Goal: Information Seeking & Learning: Learn about a topic

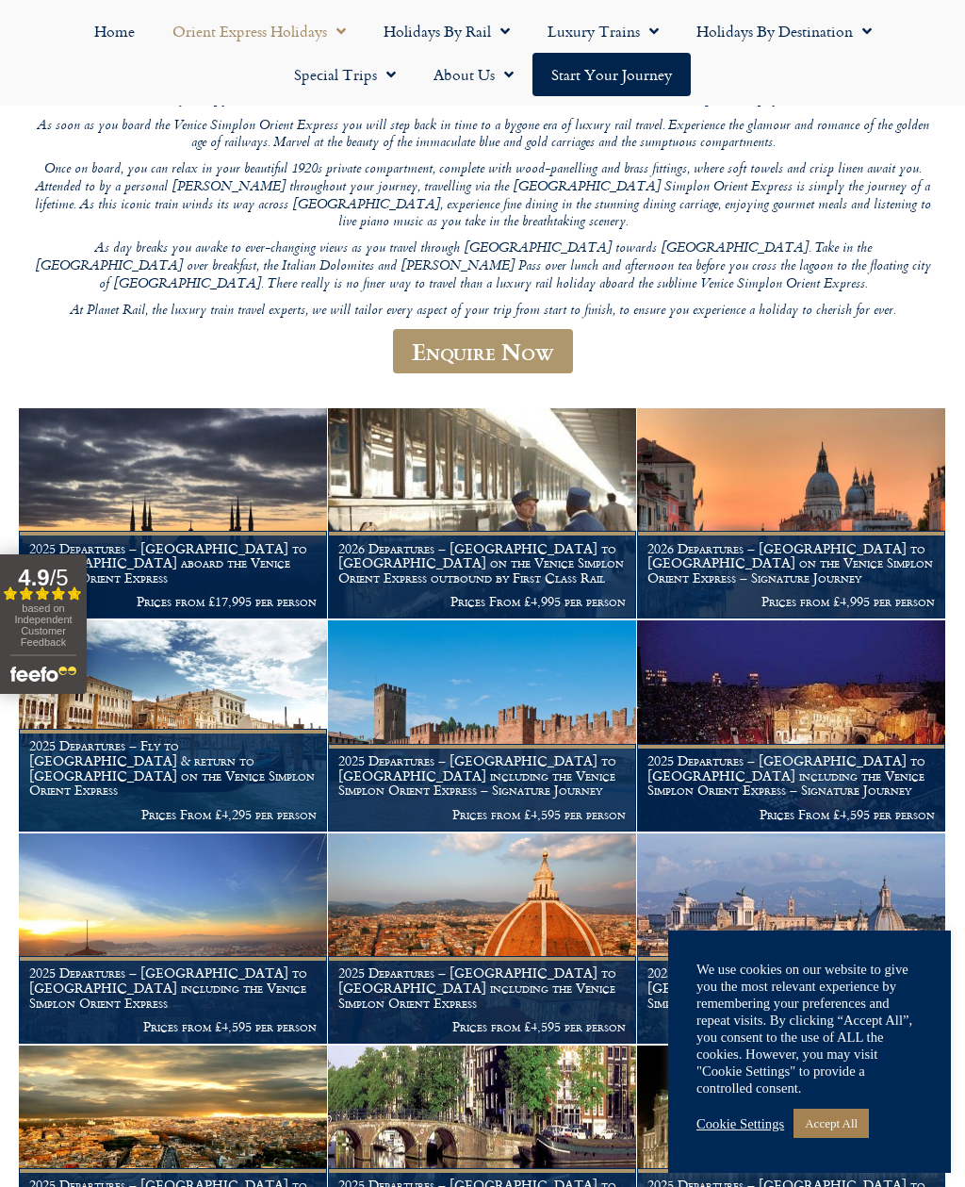
scroll to position [271, 0]
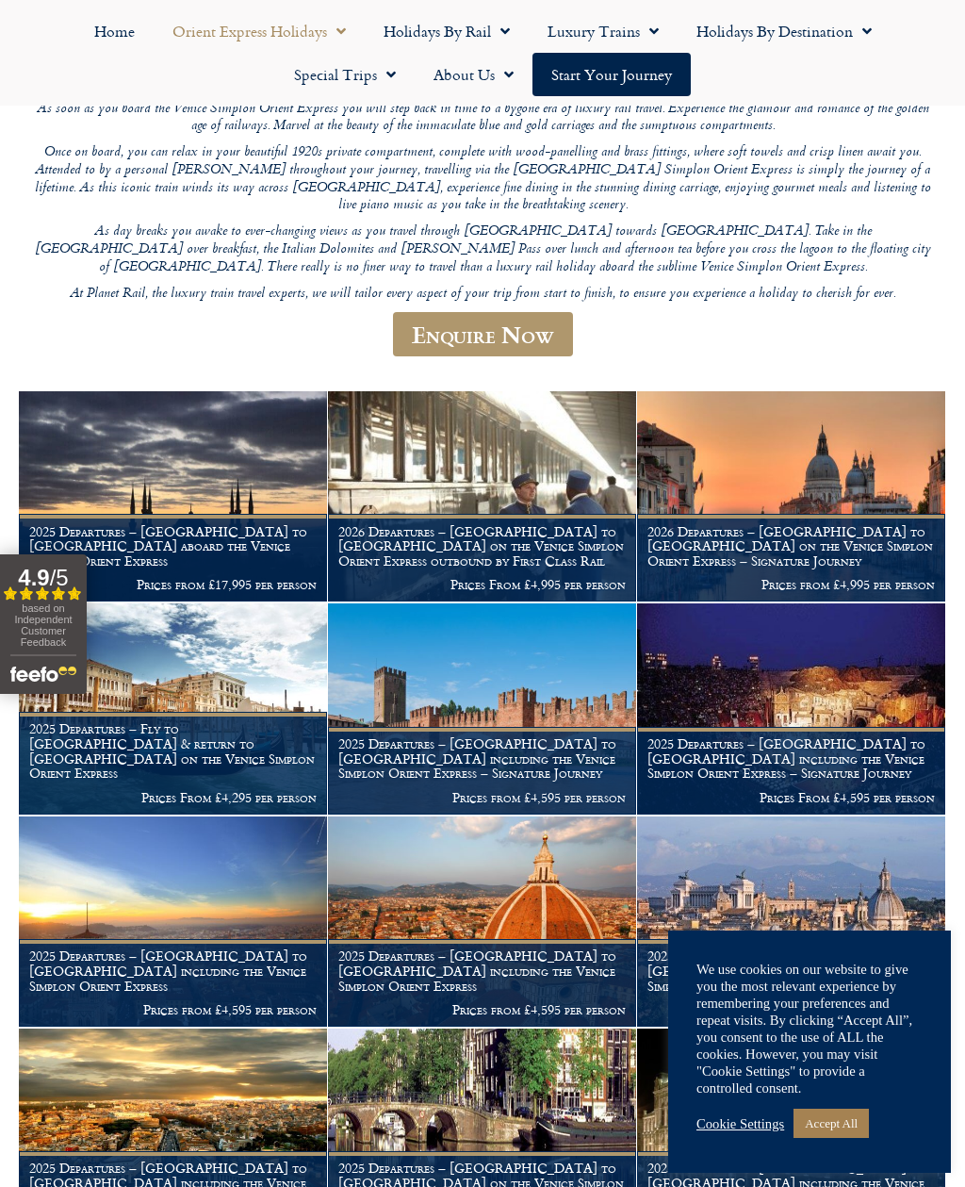
click at [841, 1138] on link "Accept All" at bounding box center [831, 1122] width 75 height 29
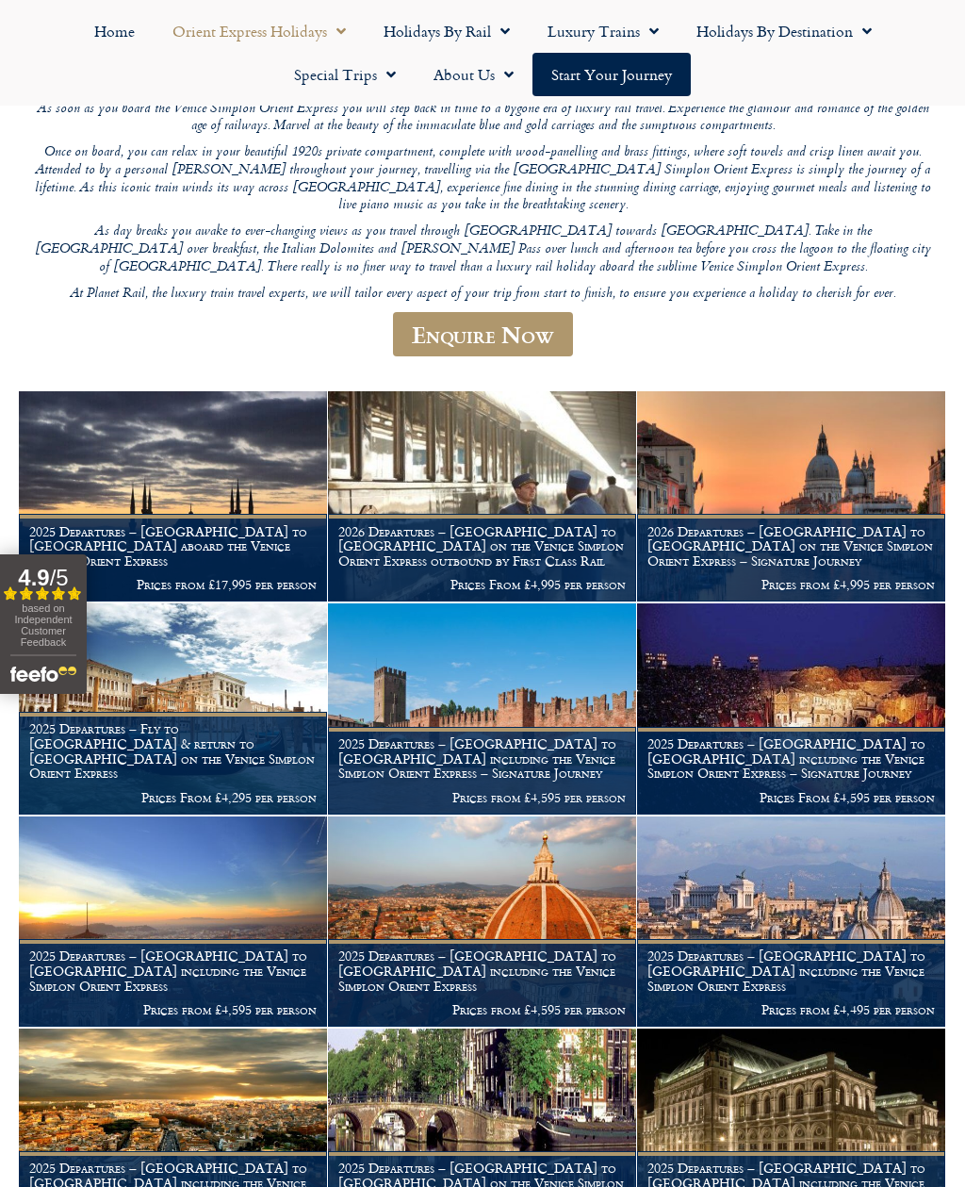
click at [861, 524] on h1 "2026 Departures – London to Venice on the Venice Simplon Orient Express – Signa…" at bounding box center [791, 546] width 287 height 44
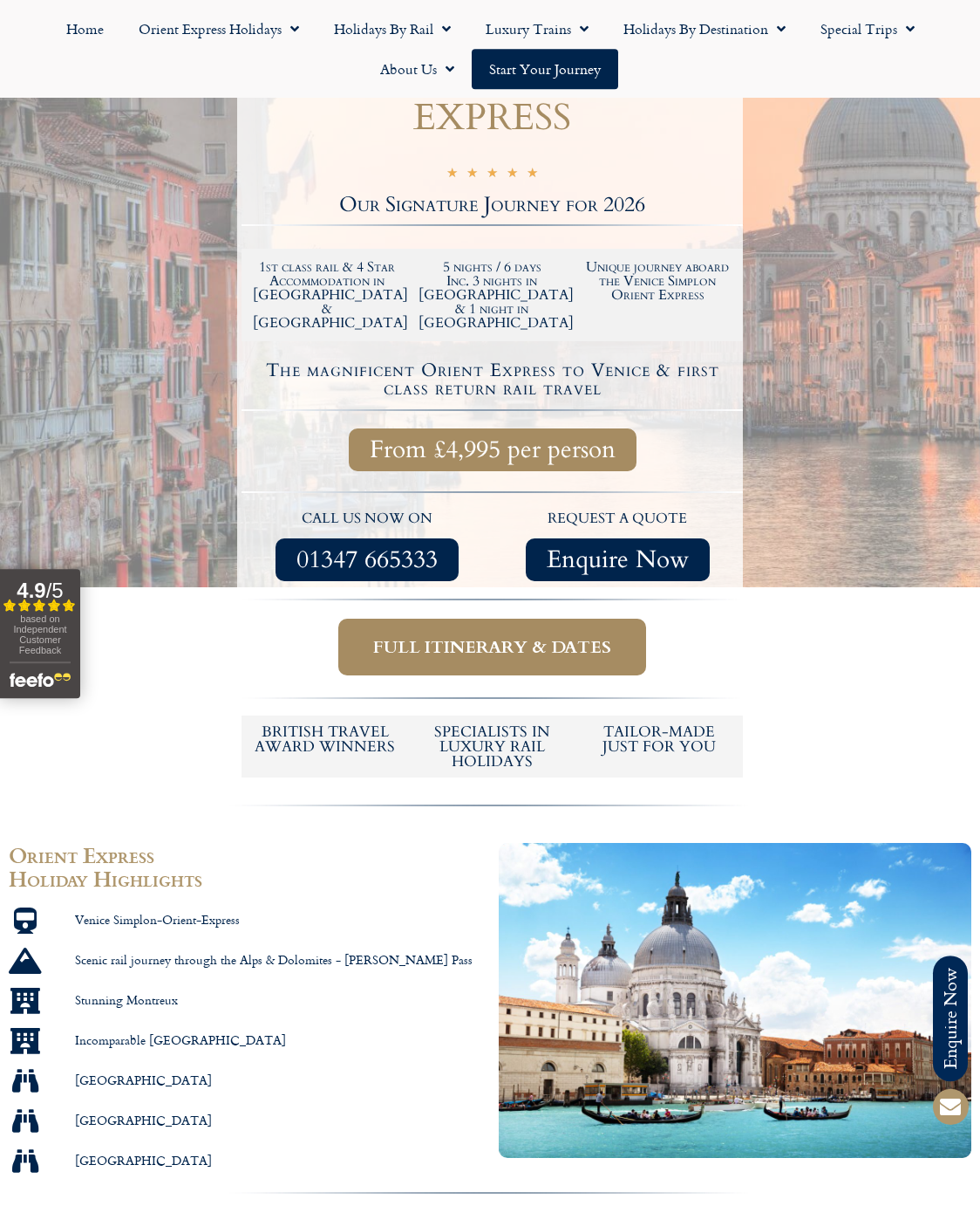
scroll to position [429, 0]
click at [570, 636] on span "Full itinerary & dates" at bounding box center [491, 647] width 238 height 22
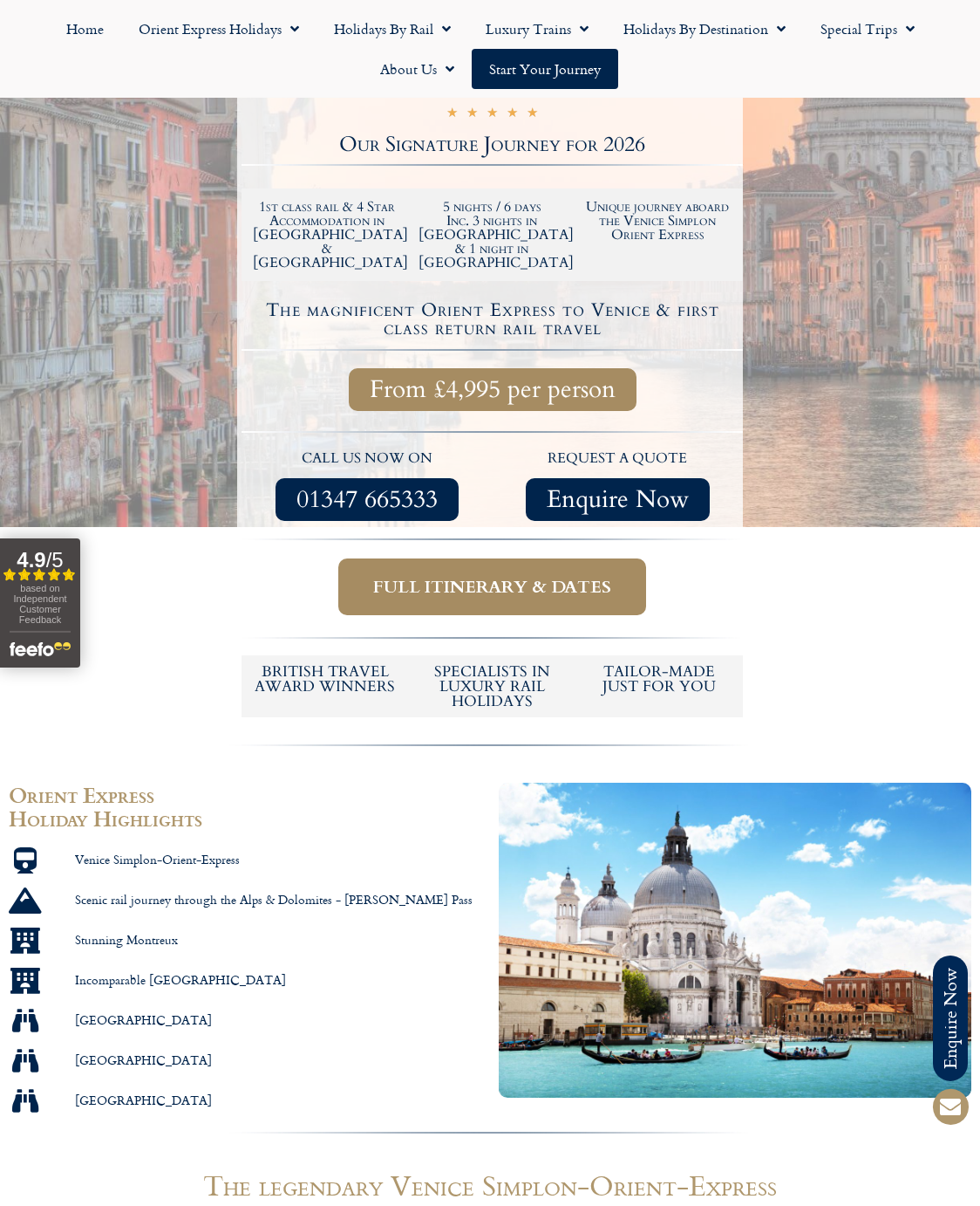
scroll to position [490, 0]
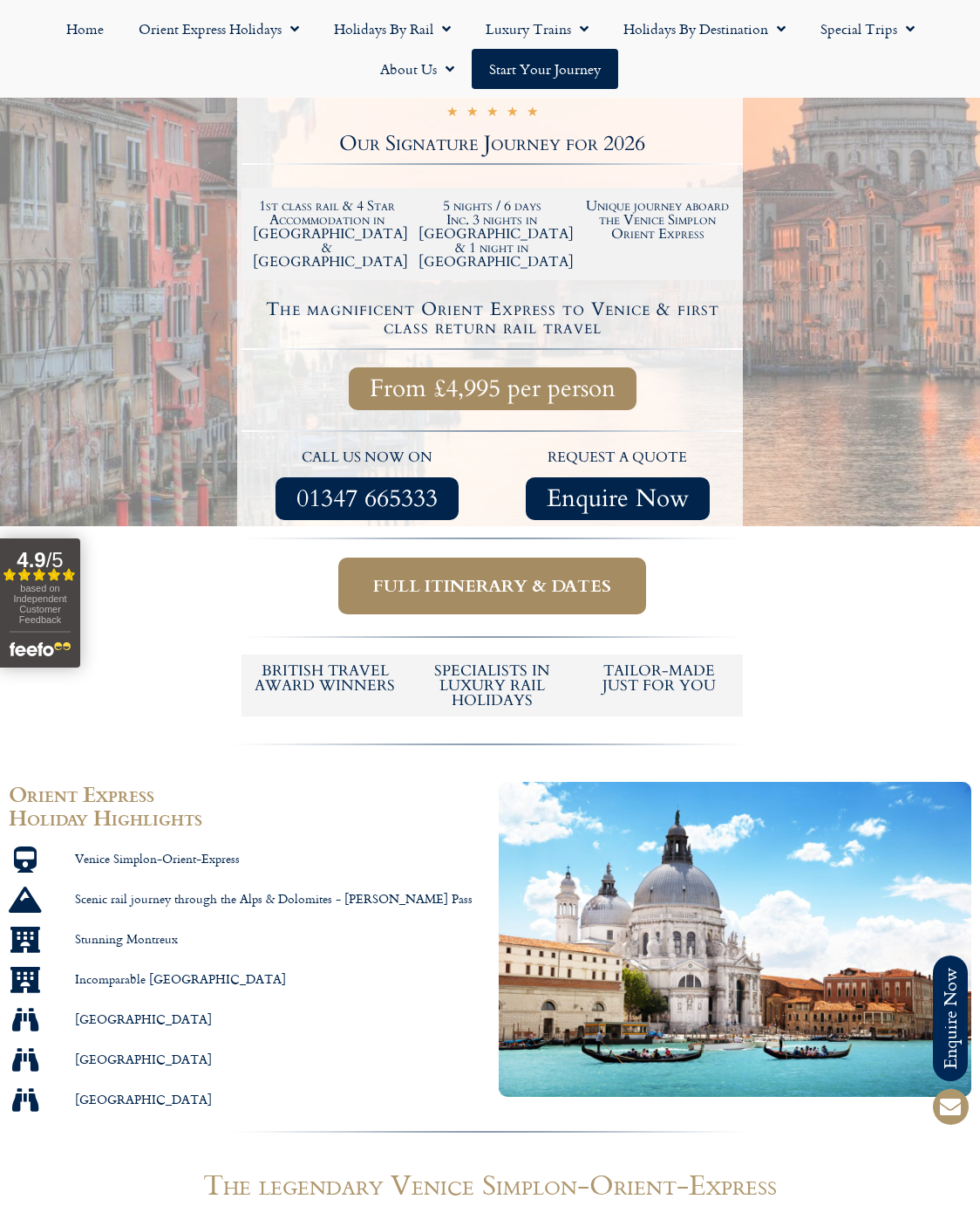
click at [551, 575] on span "Full itinerary & dates" at bounding box center [491, 586] width 238 height 22
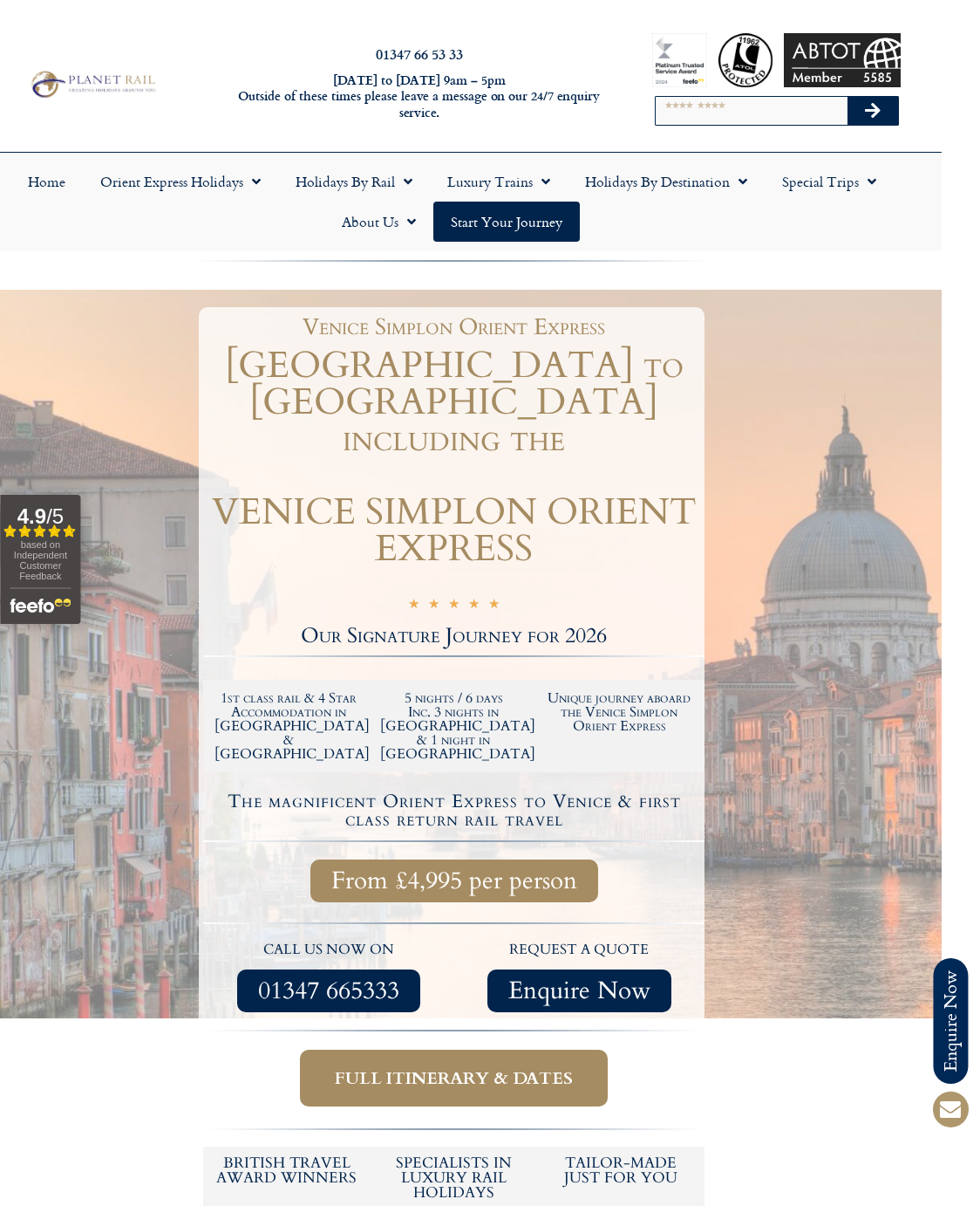
scroll to position [0, 38]
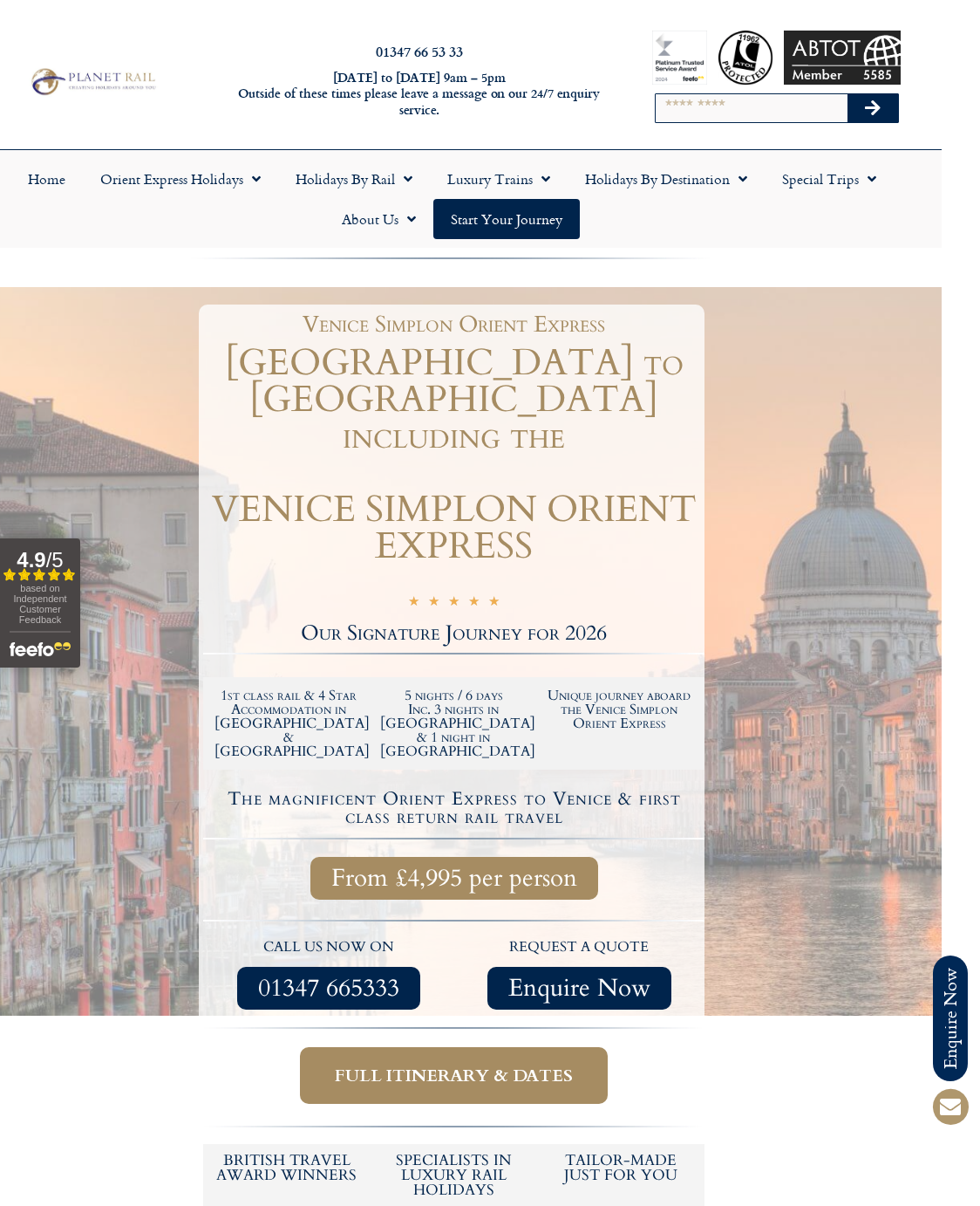
click at [79, 78] on img at bounding box center [93, 81] width 133 height 32
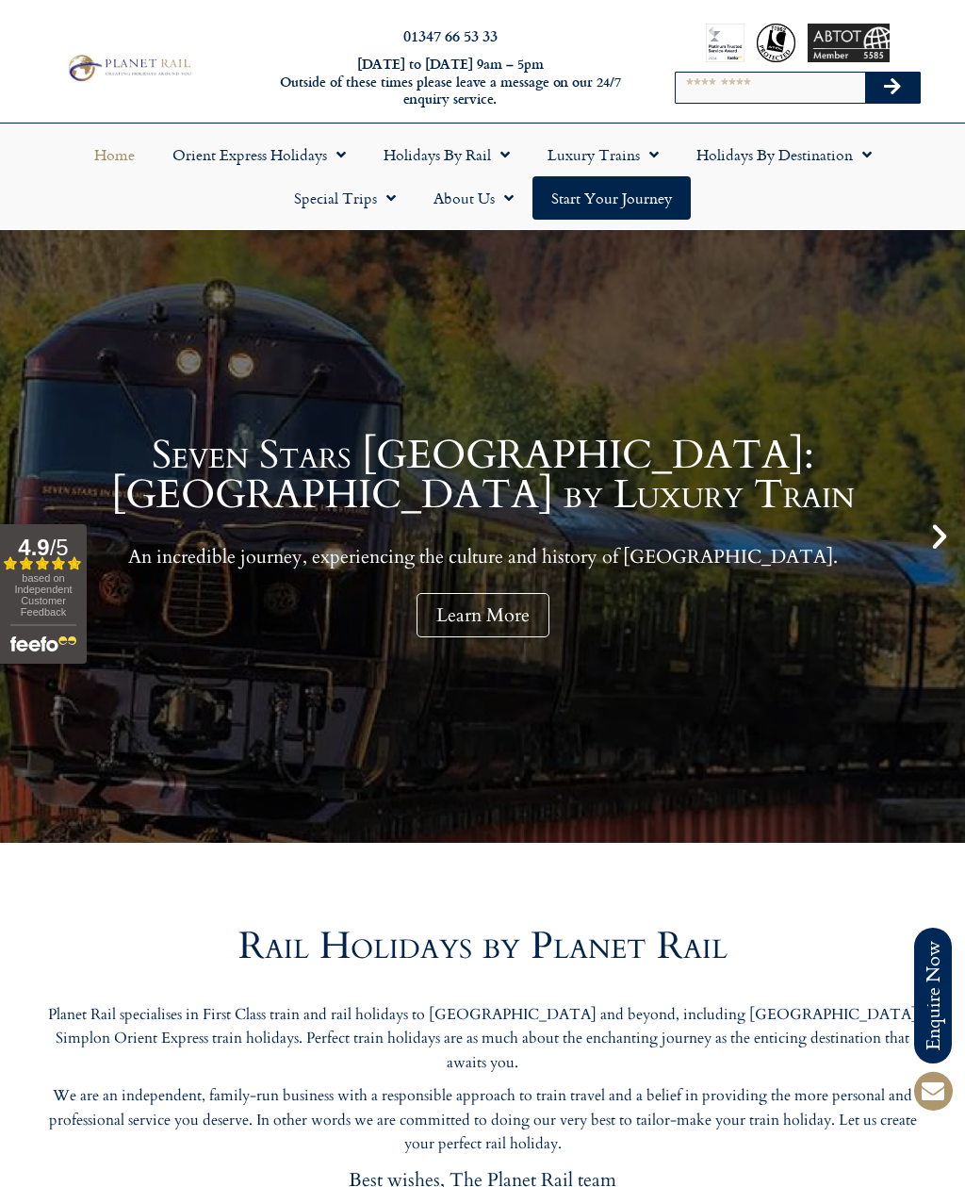
click at [858, 154] on span "Menu" at bounding box center [862, 155] width 19 height 34
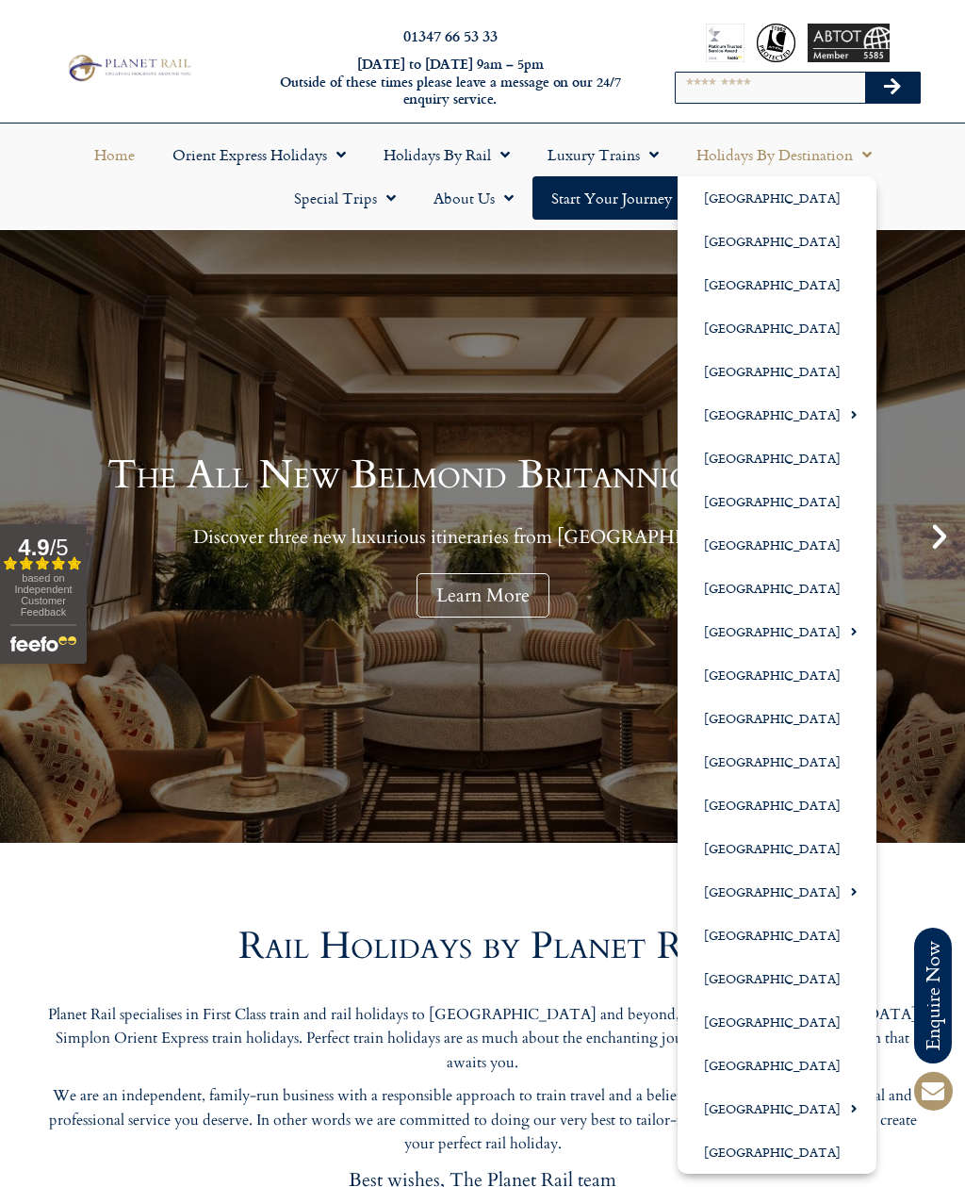
click at [776, 765] on link "[GEOGRAPHIC_DATA]" at bounding box center [777, 761] width 199 height 43
